Goal: Task Accomplishment & Management: Manage account settings

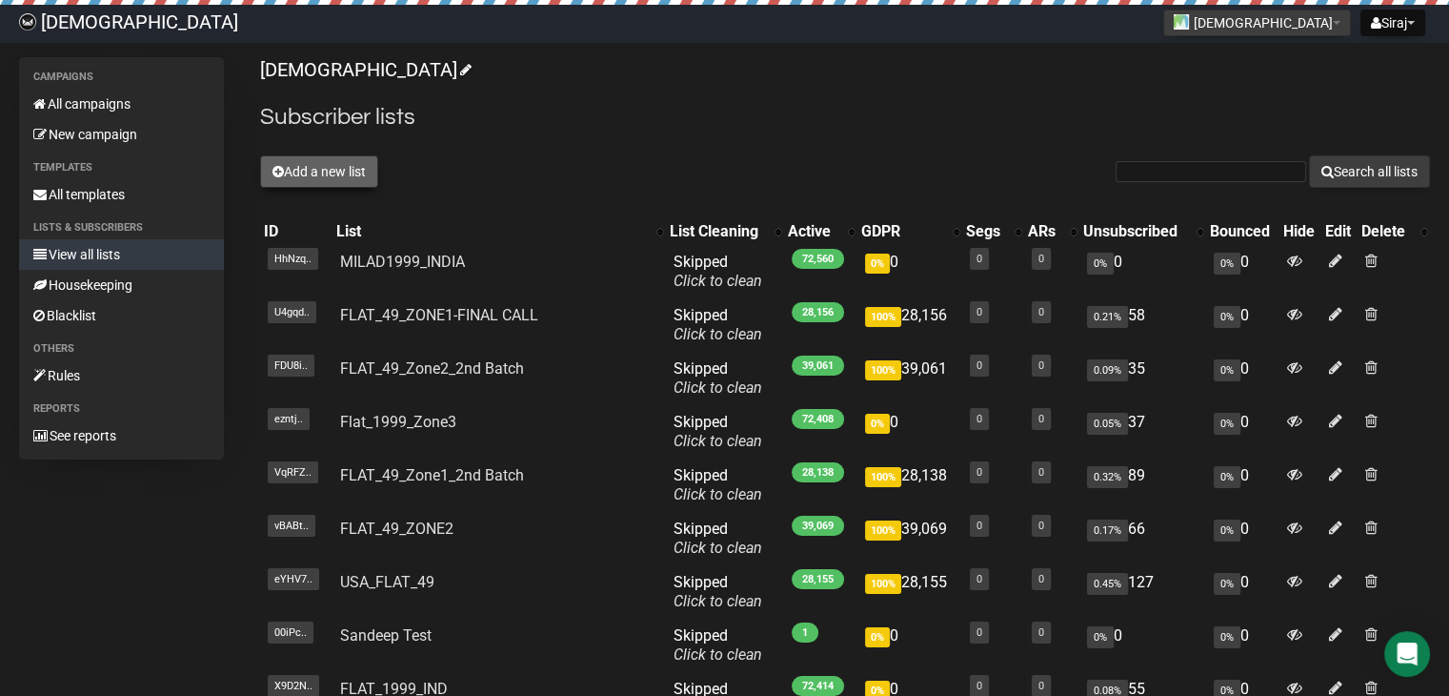
click at [320, 162] on button "Add a new list" at bounding box center [319, 171] width 118 height 32
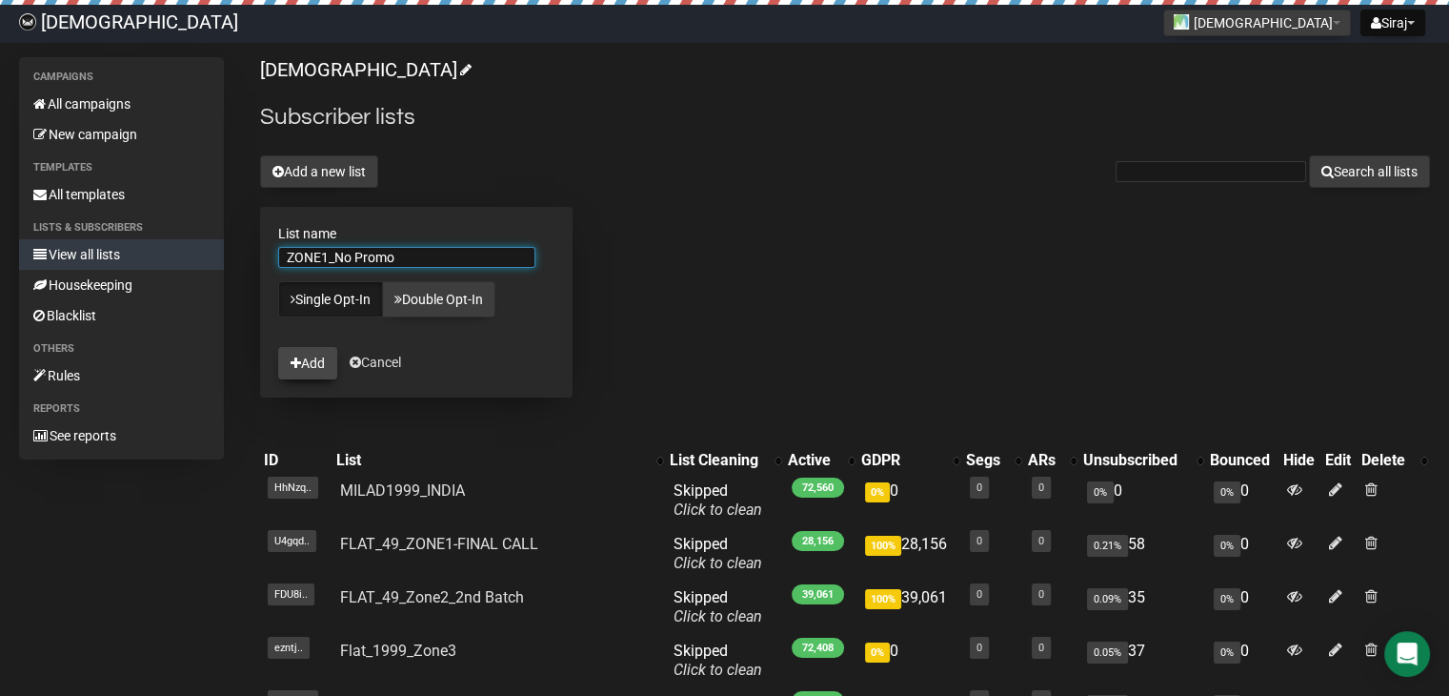
type input "ZONE1_No Promo"
click at [311, 357] on button "Add" at bounding box center [307, 363] width 59 height 32
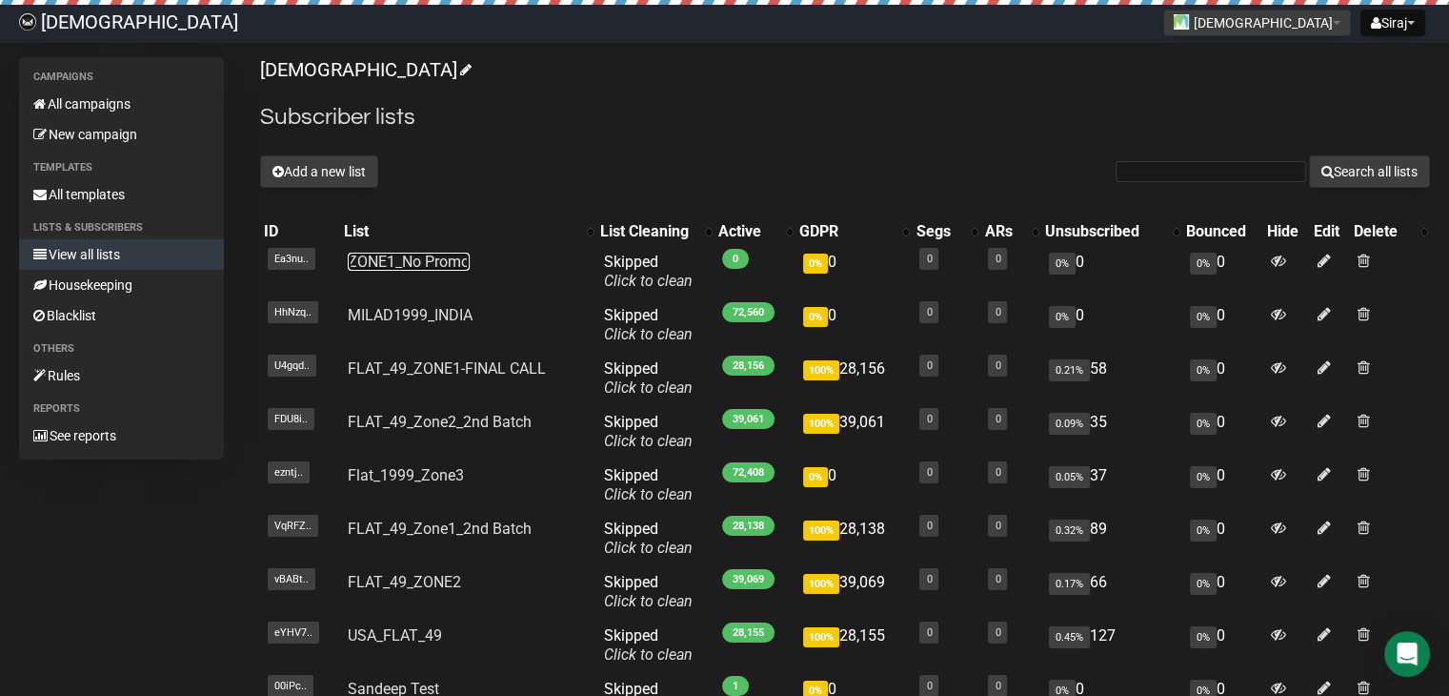
click at [439, 261] on link "ZONE1_No Promo" at bounding box center [409, 261] width 122 height 18
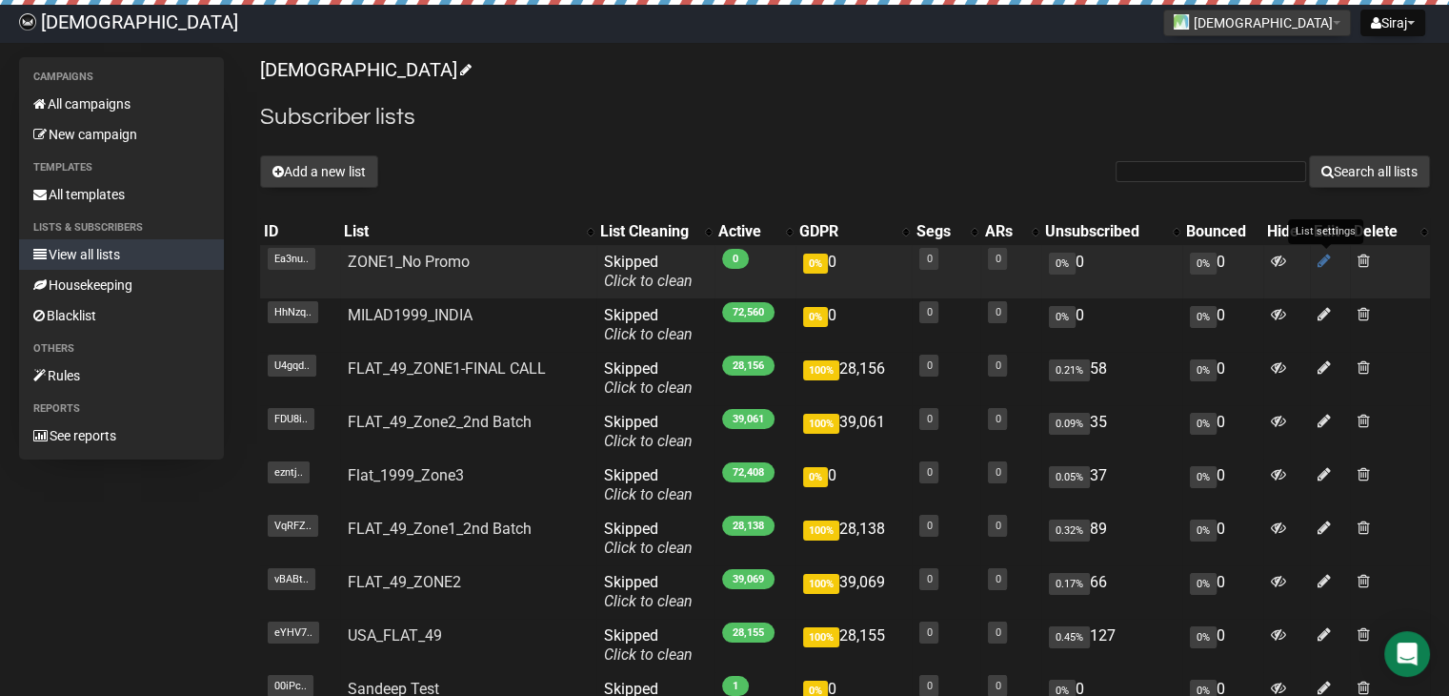
click at [1323, 259] on icon at bounding box center [1324, 260] width 13 height 16
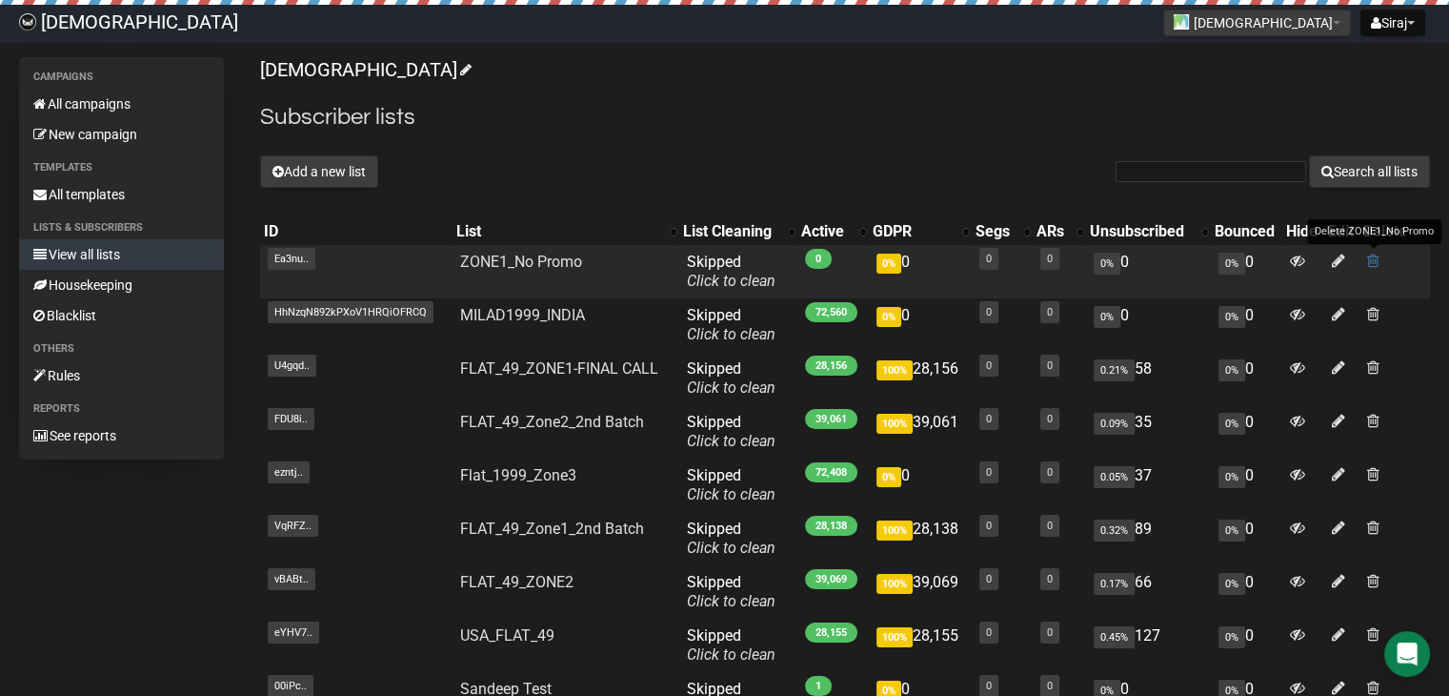
click at [1374, 261] on span at bounding box center [1373, 260] width 12 height 16
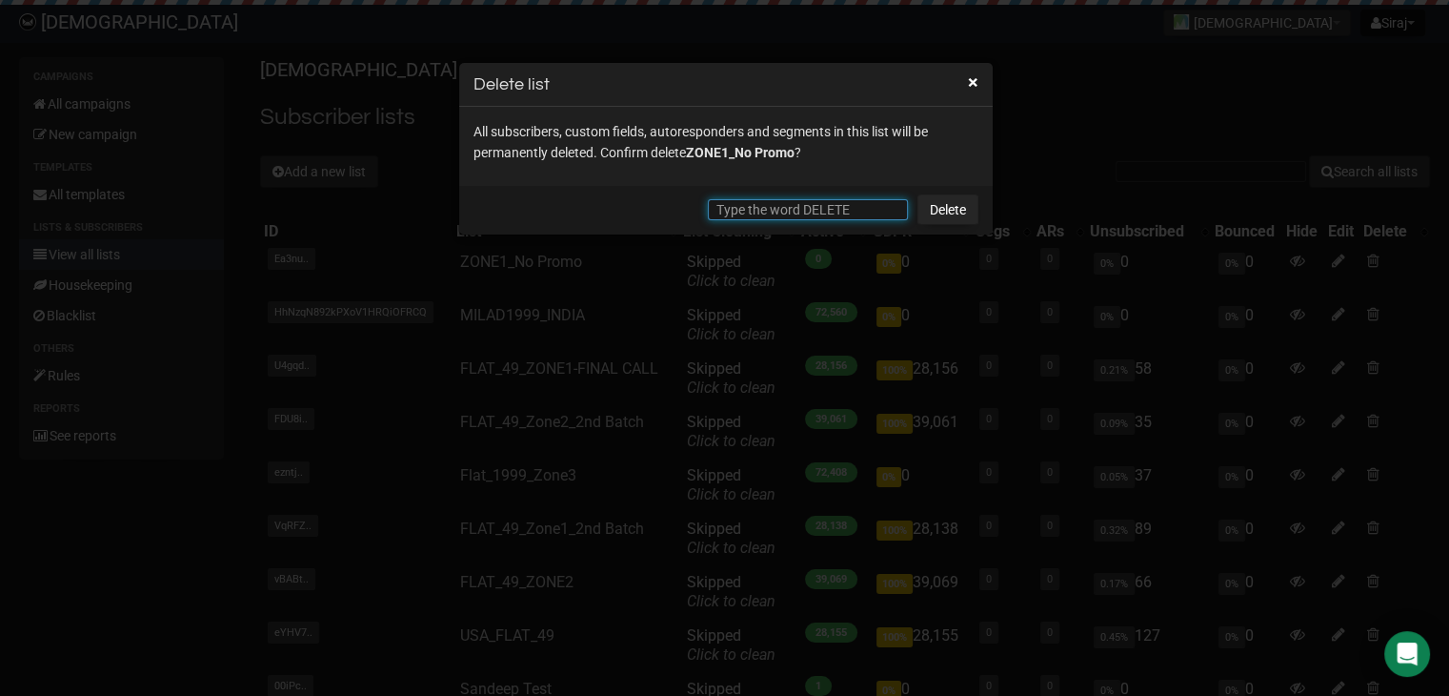
click at [828, 203] on input "text" at bounding box center [808, 209] width 200 height 21
type input "DE"
click at [967, 93] on h3 "Delete list" at bounding box center [726, 84] width 505 height 26
click at [969, 73] on button "×" at bounding box center [973, 81] width 10 height 17
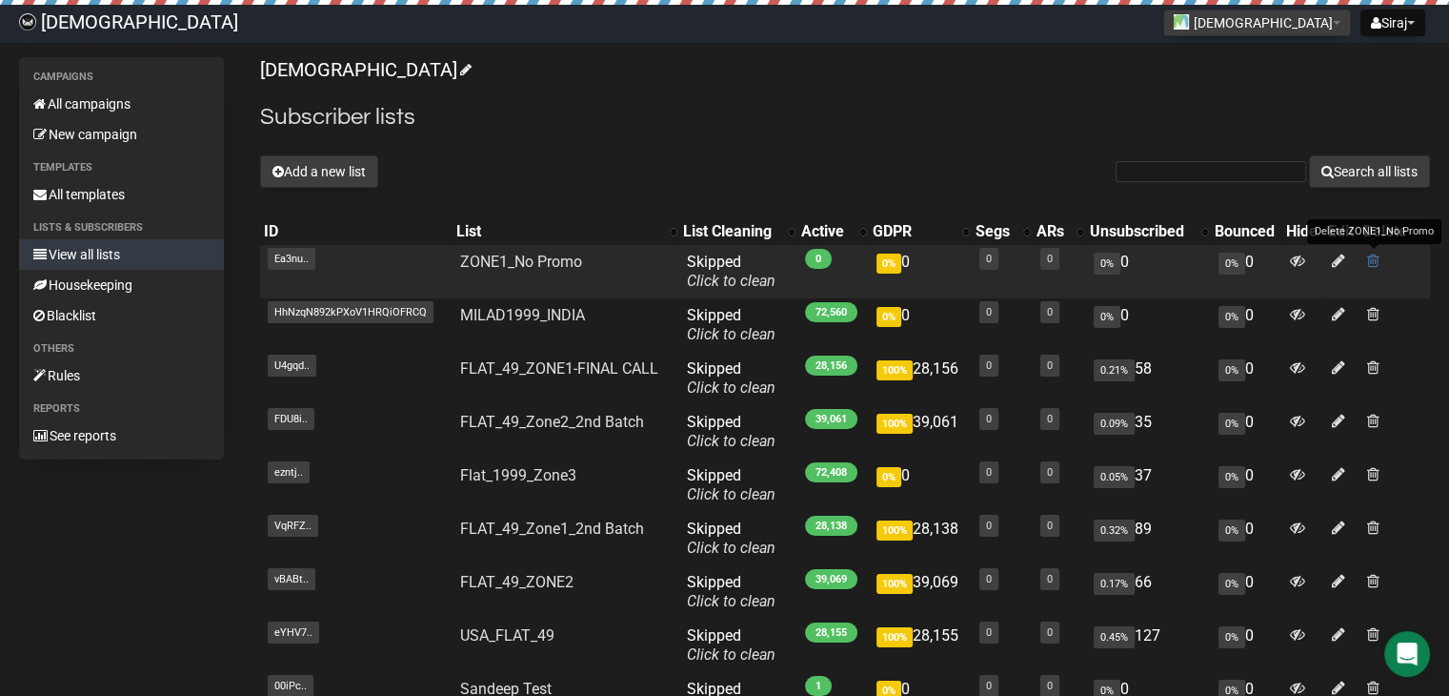
click at [1376, 255] on span at bounding box center [1373, 260] width 12 height 16
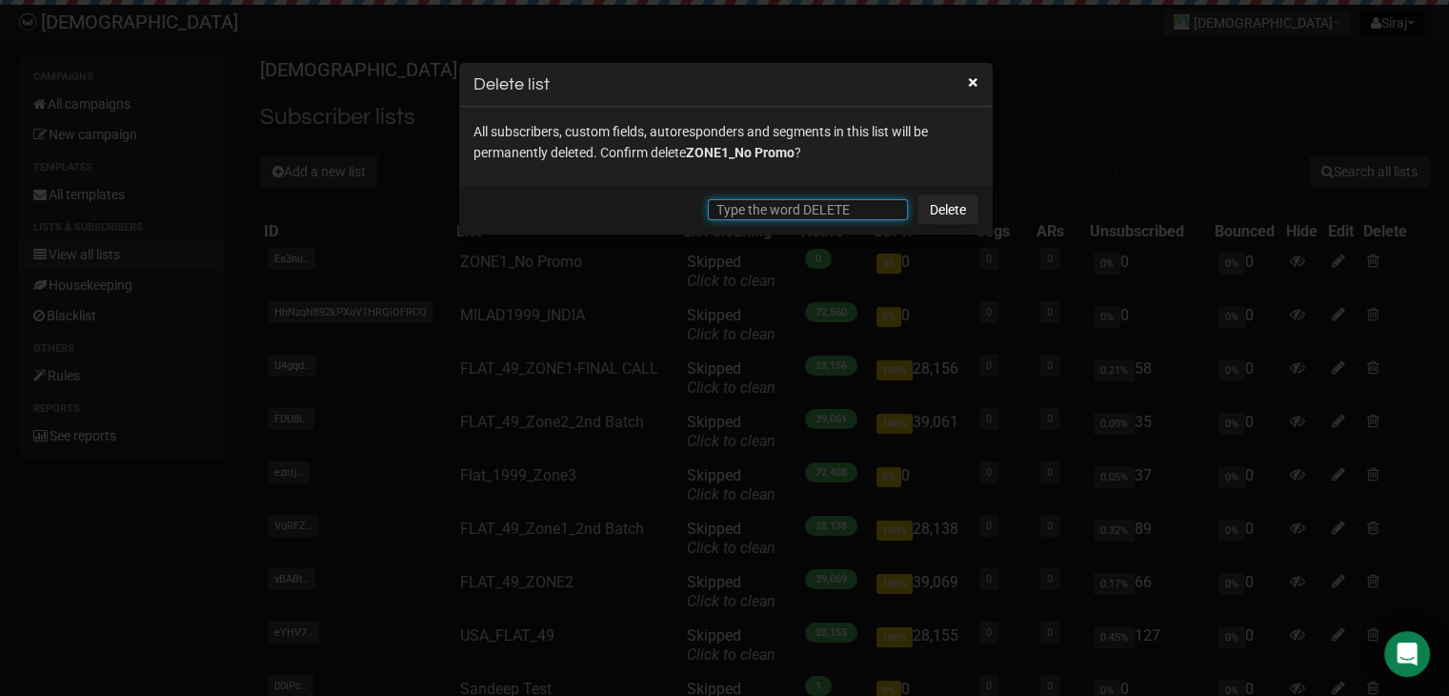
click at [766, 203] on input "text" at bounding box center [808, 209] width 200 height 21
type input "DELETE"
click at [957, 212] on link "Delete" at bounding box center [948, 209] width 61 height 30
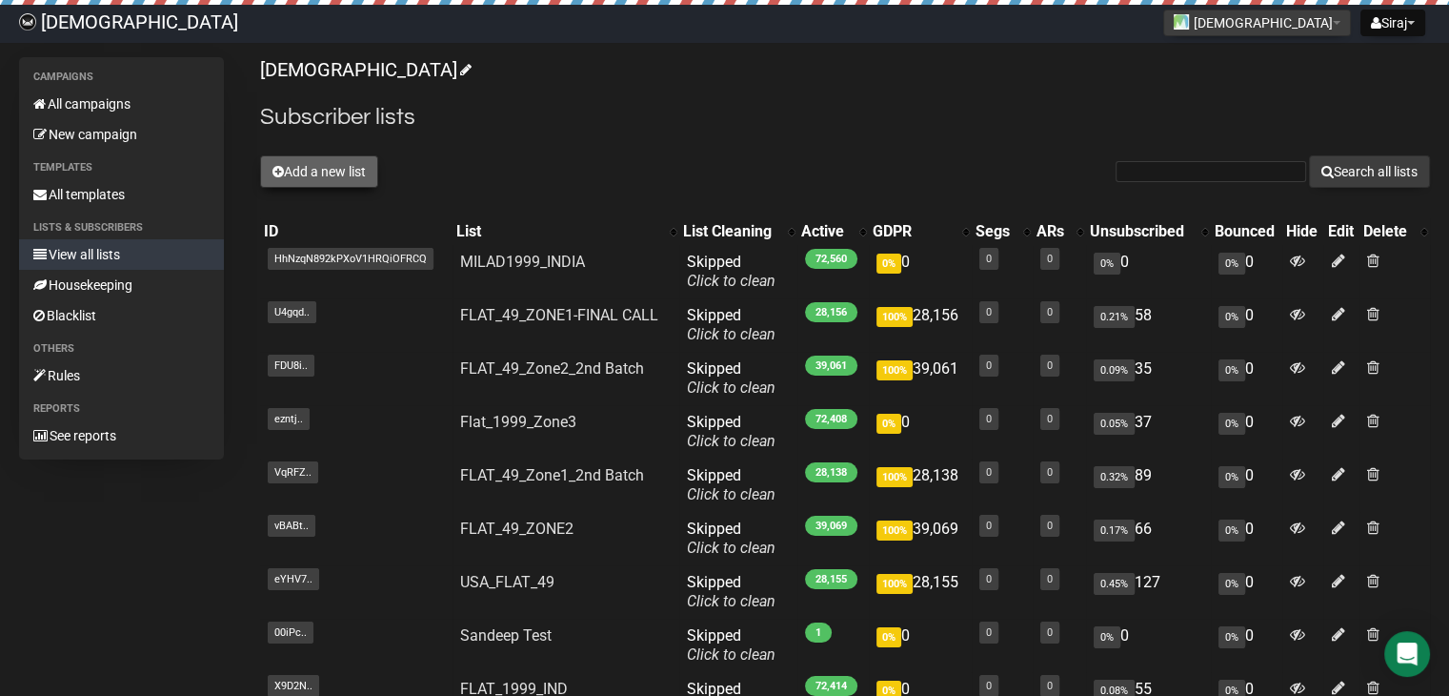
click at [301, 163] on button "Add a new list" at bounding box center [319, 171] width 118 height 32
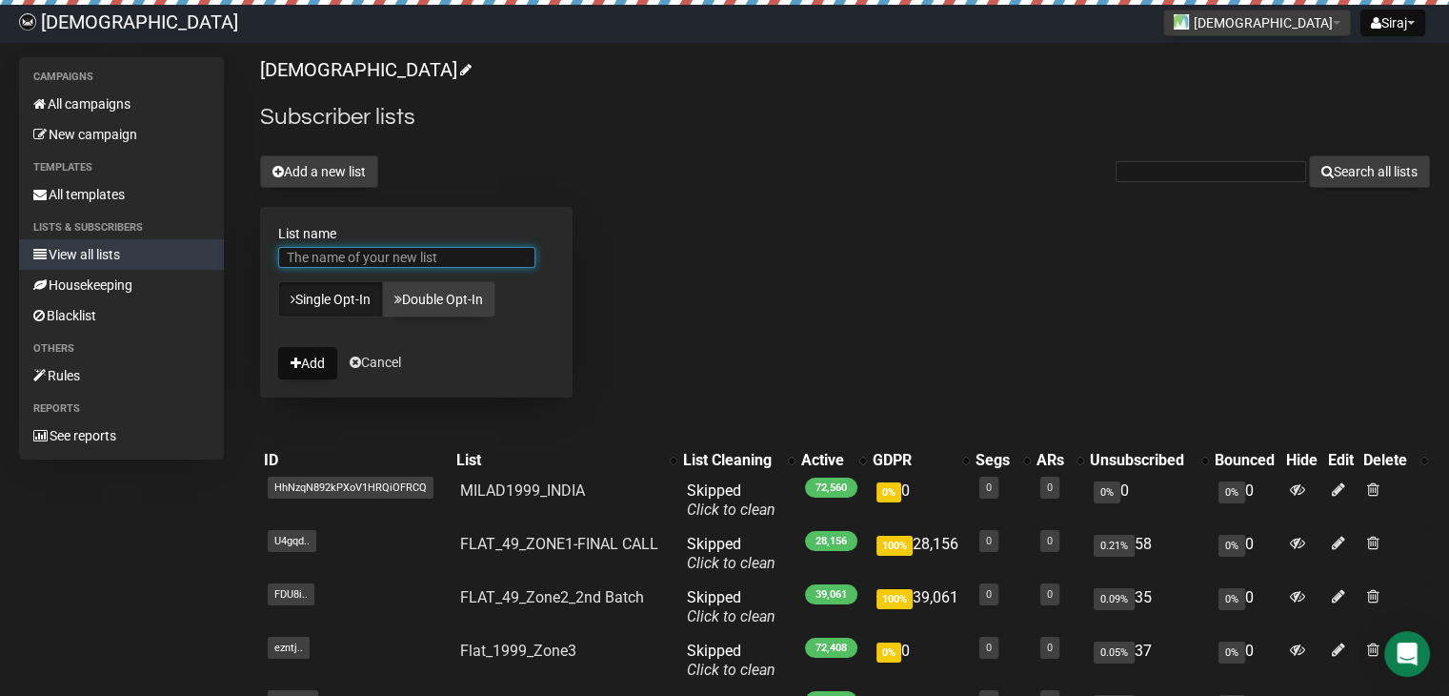
click at [357, 252] on input "List name" at bounding box center [406, 257] width 257 height 21
type input "ZONE1_Nopromo"
click at [327, 365] on button "Add" at bounding box center [307, 363] width 59 height 32
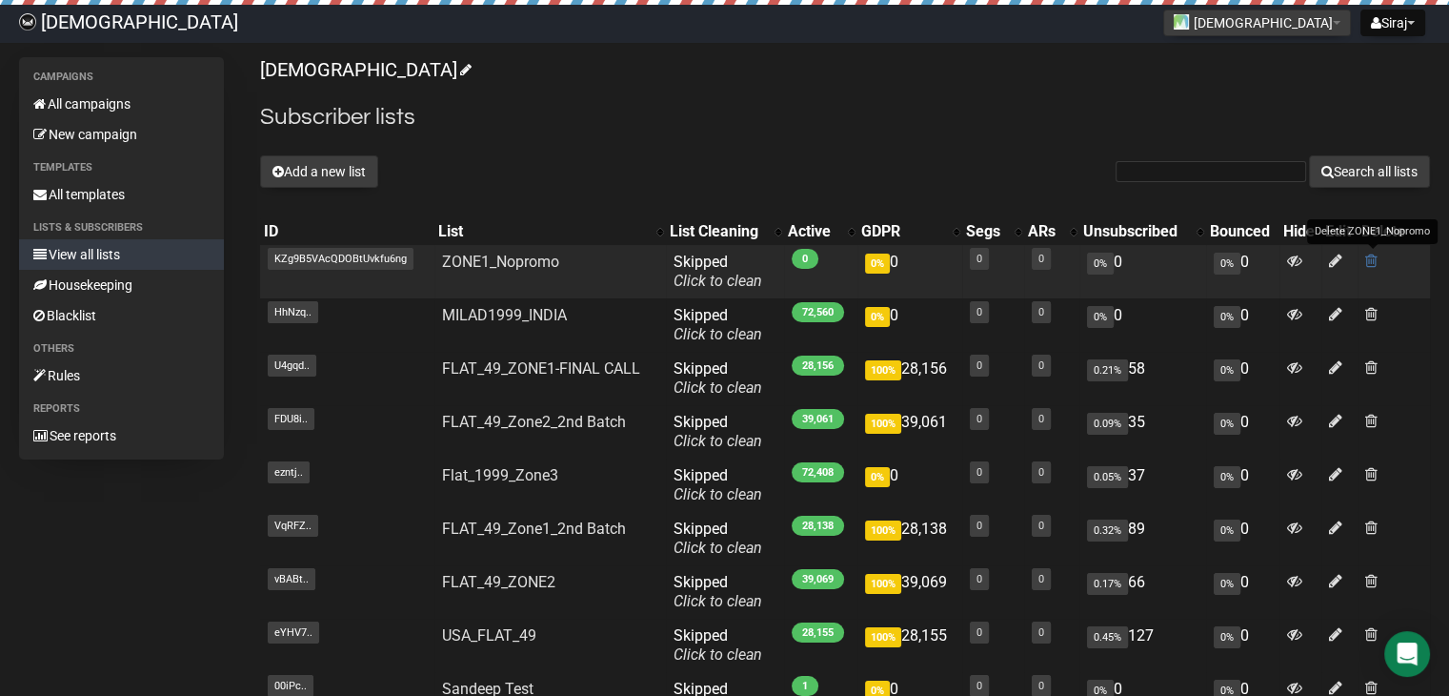
click at [1371, 264] on span at bounding box center [1371, 260] width 12 height 16
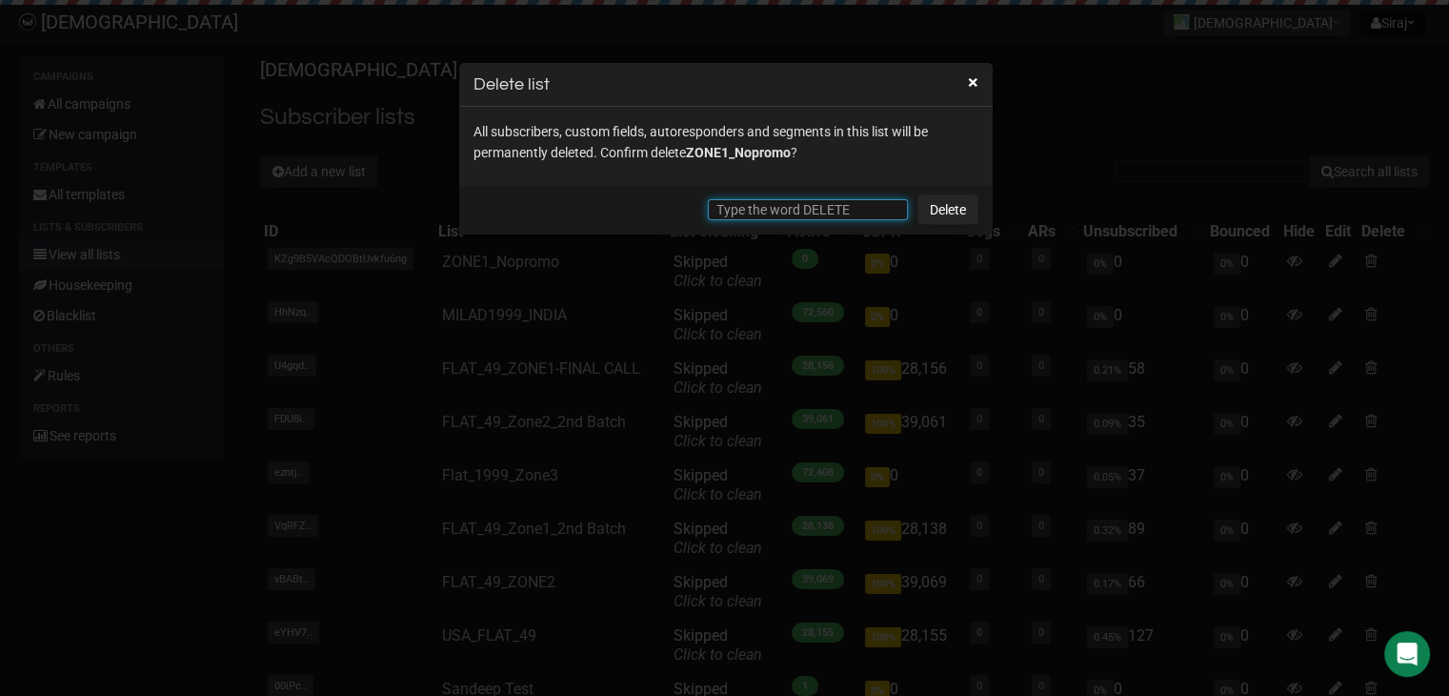
click at [857, 215] on input "text" at bounding box center [808, 209] width 200 height 21
type input "DELETE"
click at [958, 216] on link "Delete" at bounding box center [948, 209] width 61 height 30
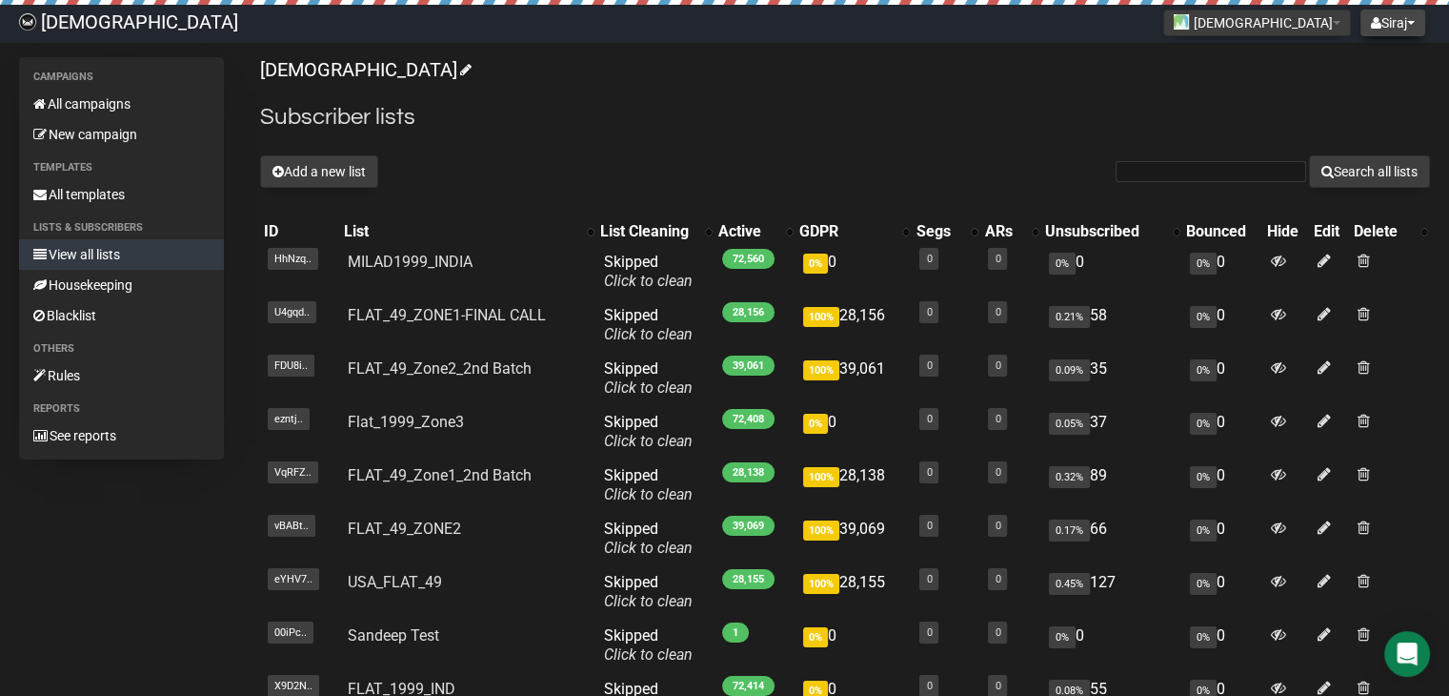
click at [1406, 12] on button "Siraj" at bounding box center [1393, 23] width 65 height 27
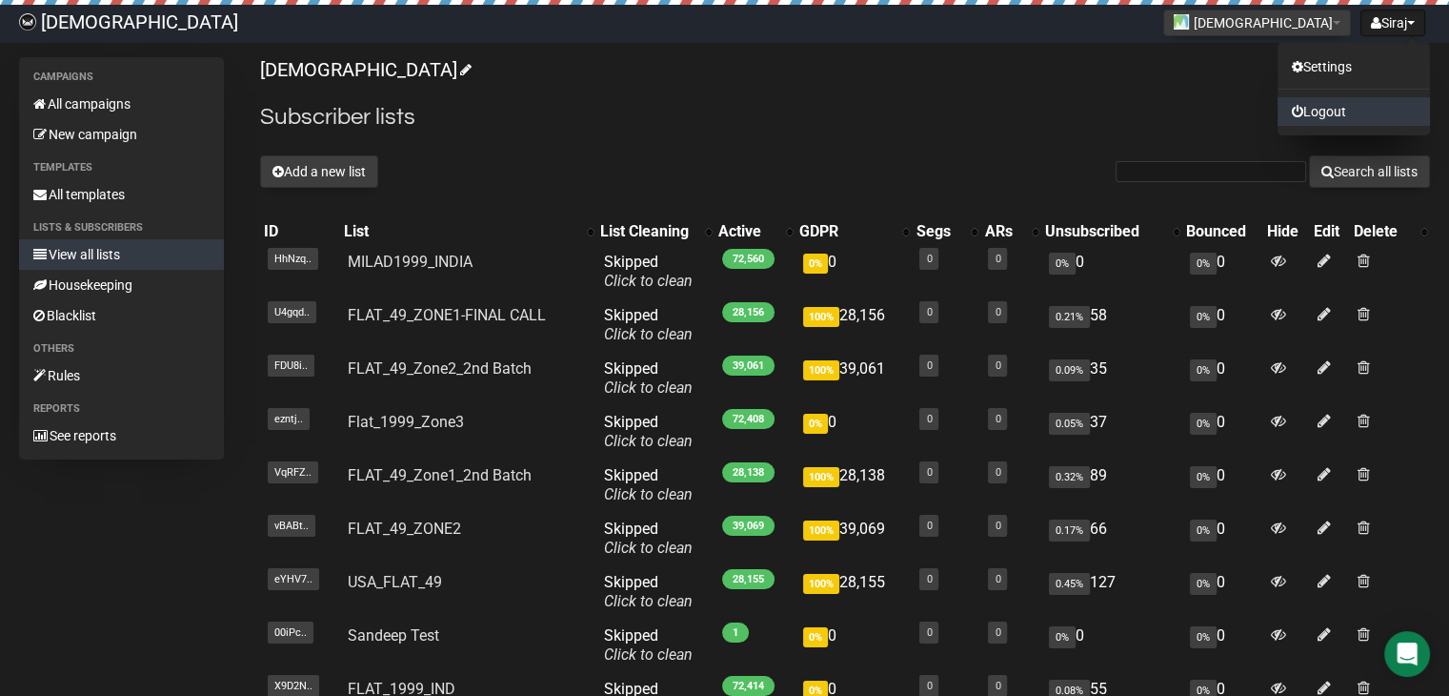
click at [1321, 114] on link "Logout" at bounding box center [1354, 111] width 152 height 29
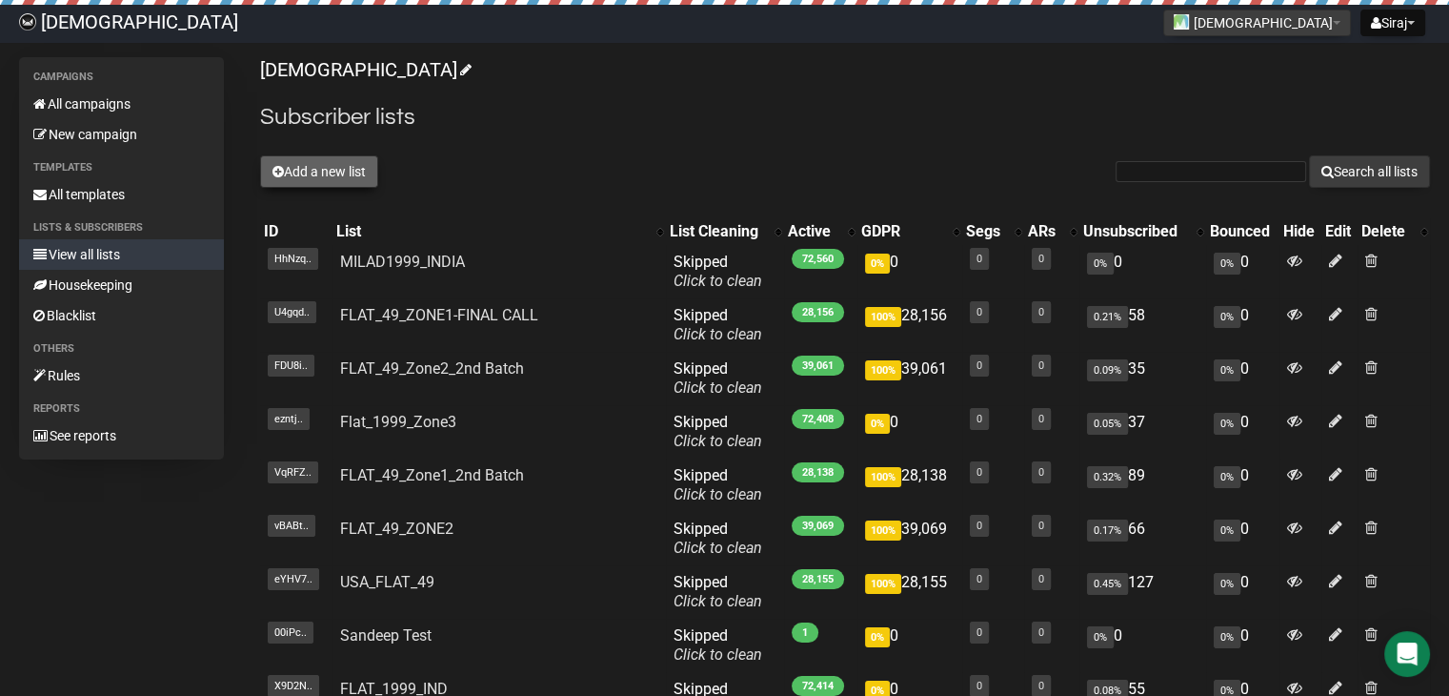
click at [282, 171] on icon at bounding box center [277, 171] width 11 height 13
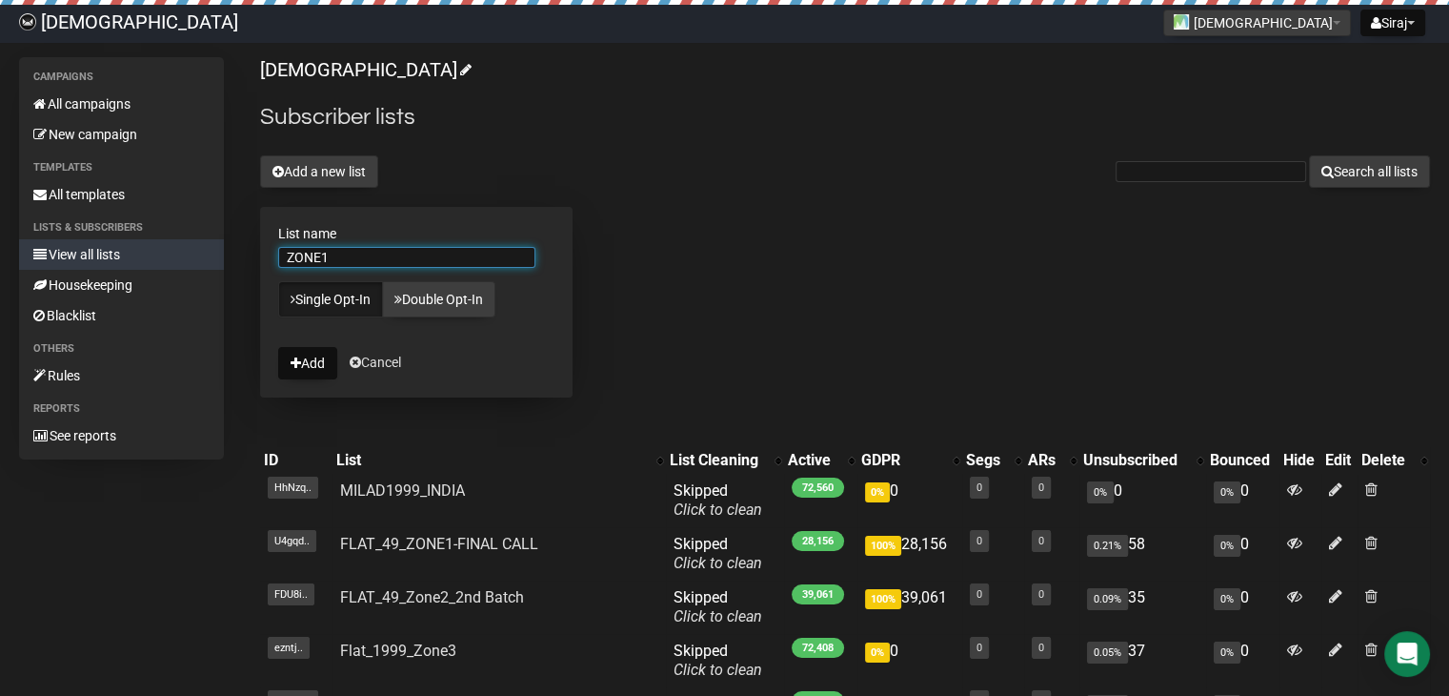
type input "ZONE1_Nopromo"
click at [311, 369] on button "Add" at bounding box center [307, 363] width 59 height 32
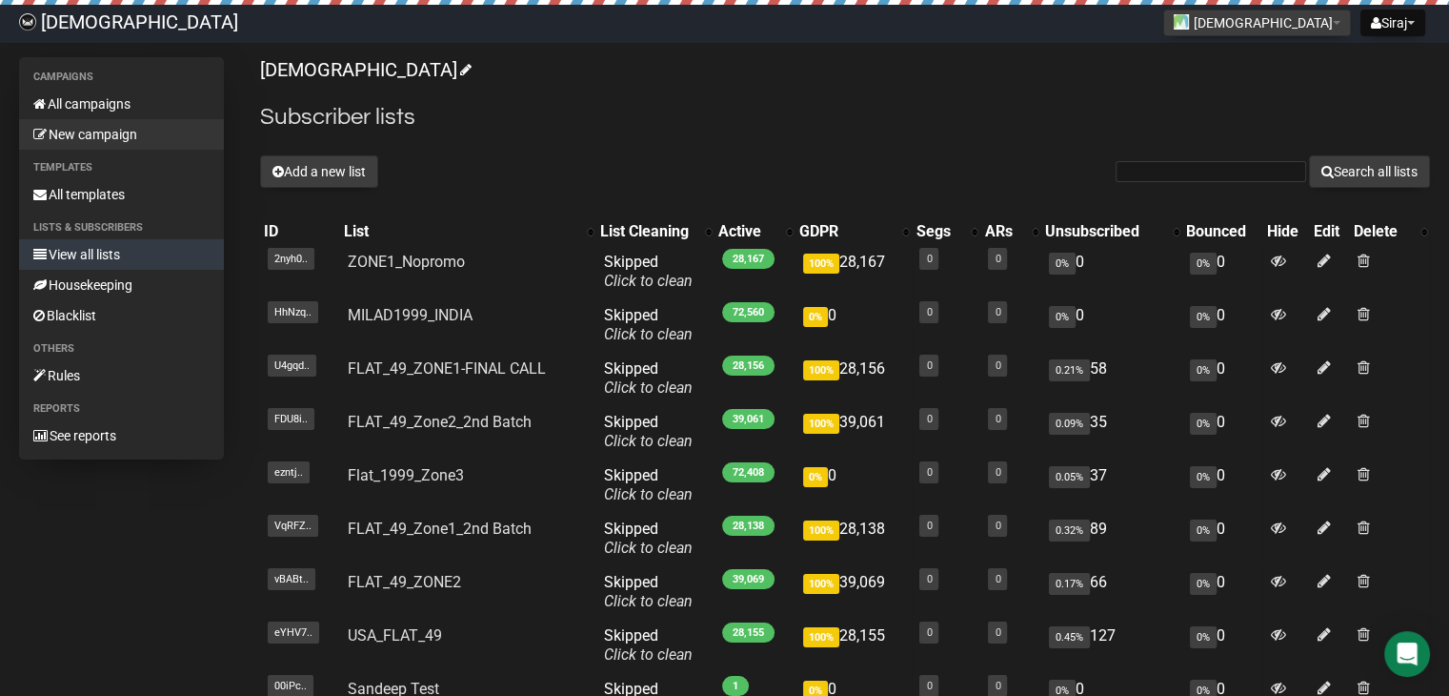
click at [103, 131] on link "New campaign" at bounding box center [121, 134] width 205 height 30
